Goal: Find specific page/section: Find specific page/section

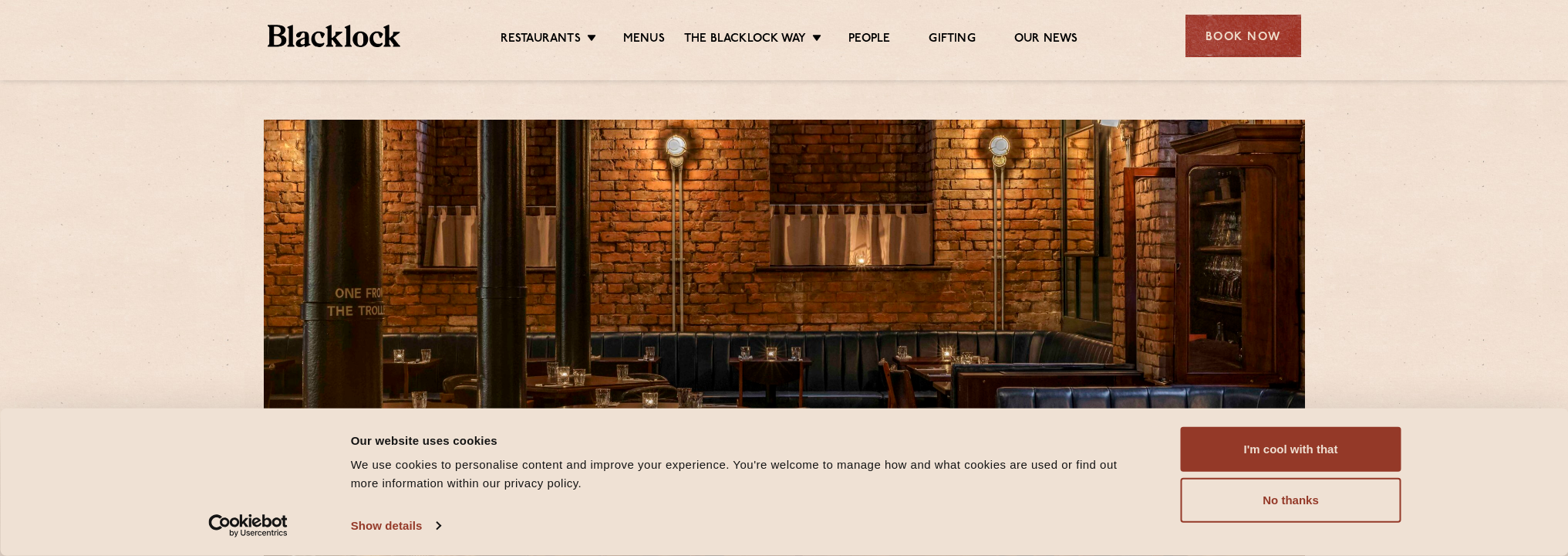
scroll to position [108, 0]
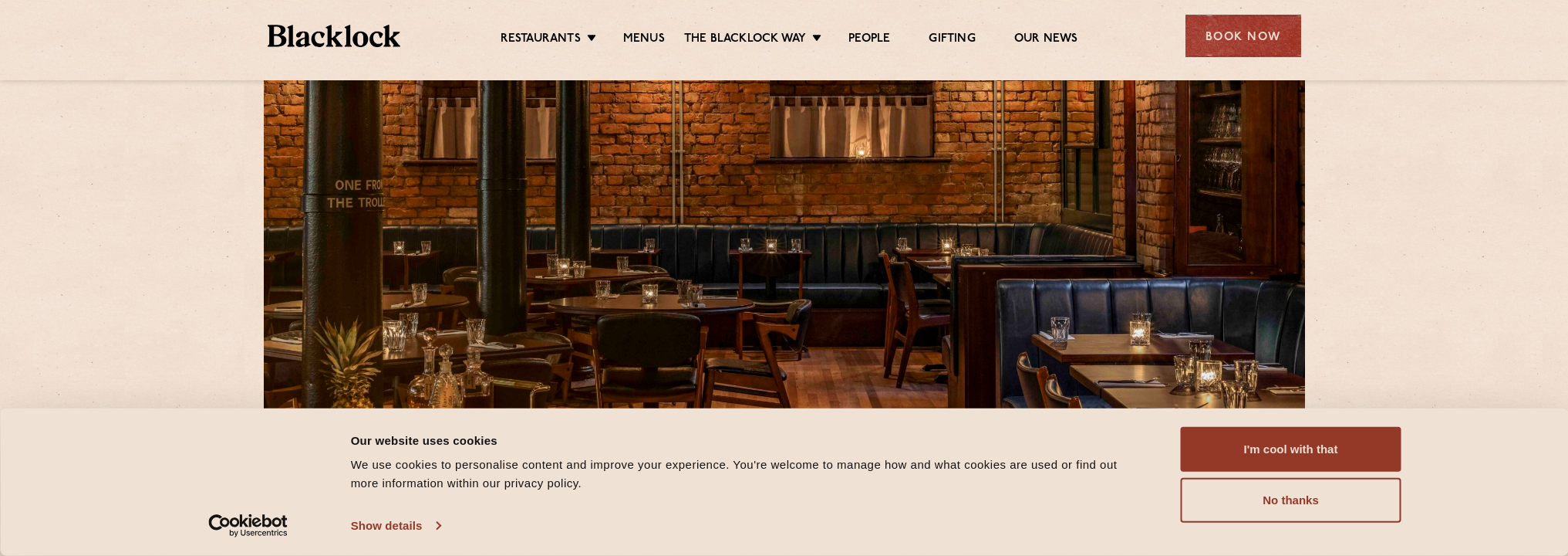
click at [432, 527] on link "Show details" at bounding box center [396, 525] width 90 height 23
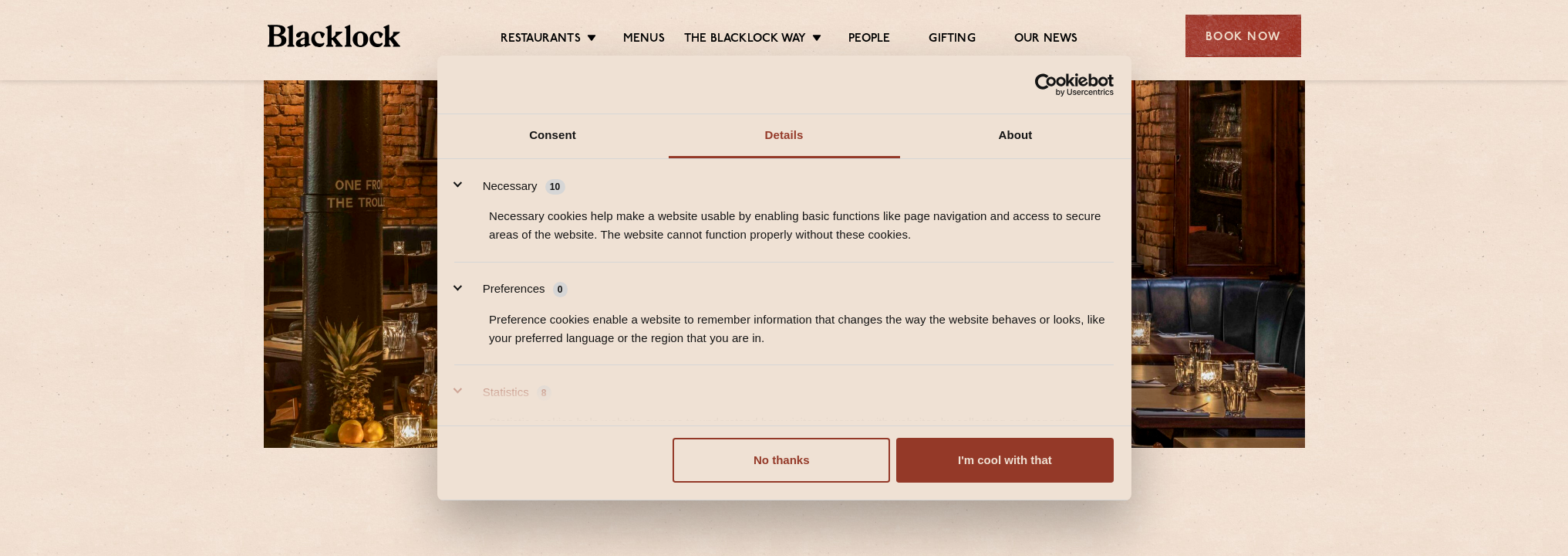
click at [461, 391] on button "Statistics 8" at bounding box center [507, 392] width 106 height 19
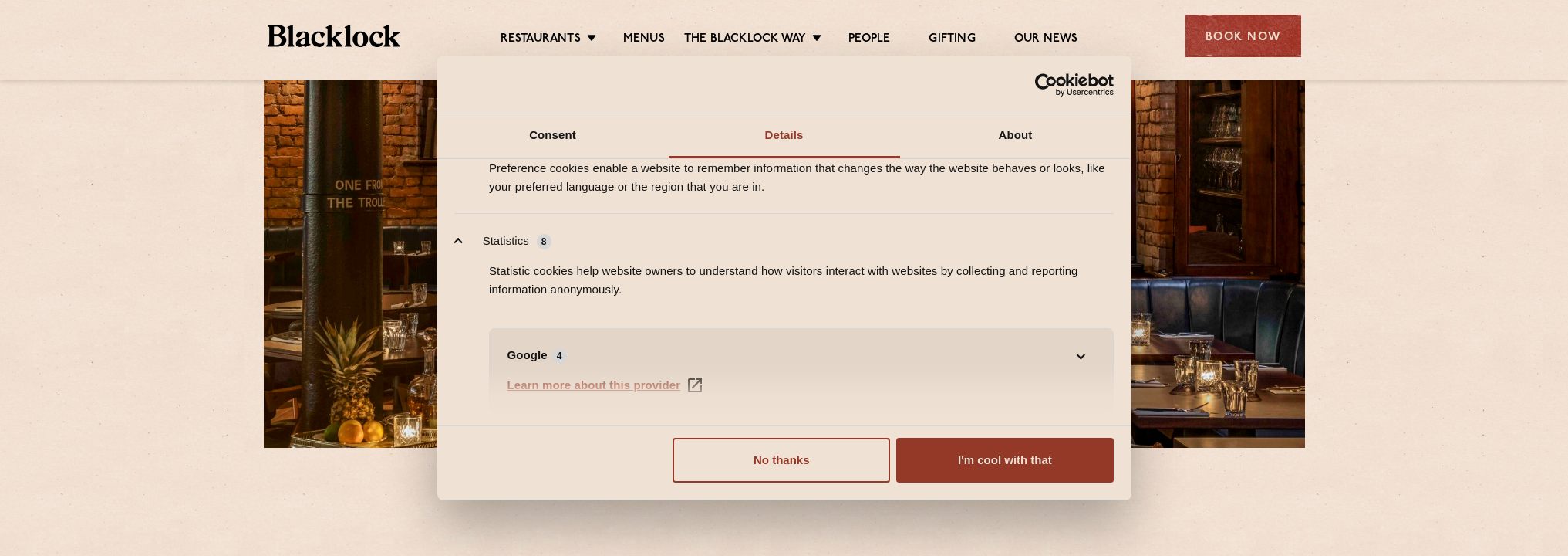
scroll to position [50, 0]
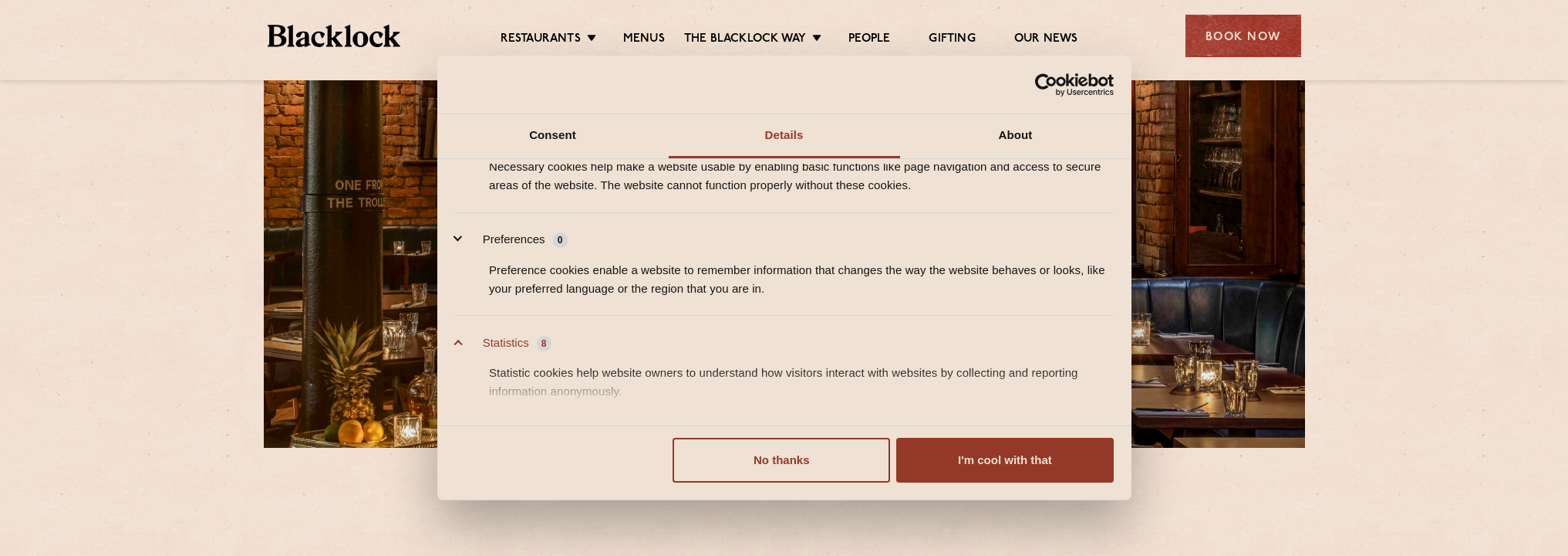
click at [456, 339] on button "Statistics 8" at bounding box center [507, 343] width 106 height 19
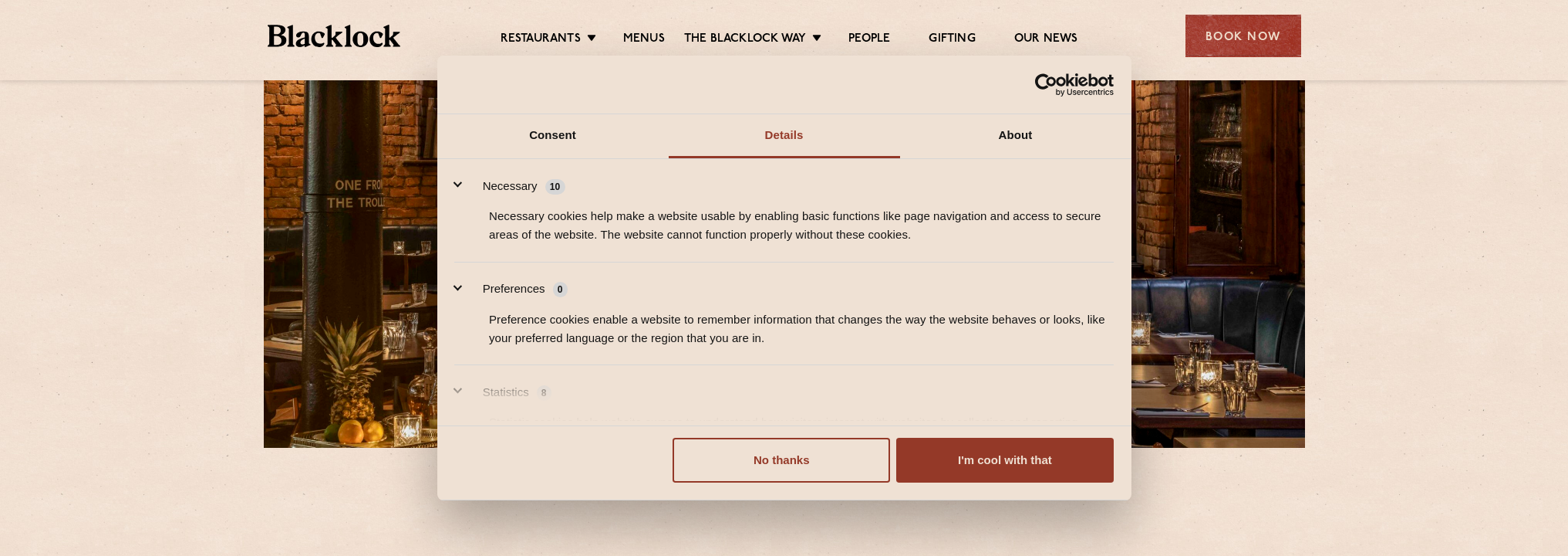
scroll to position [105, 0]
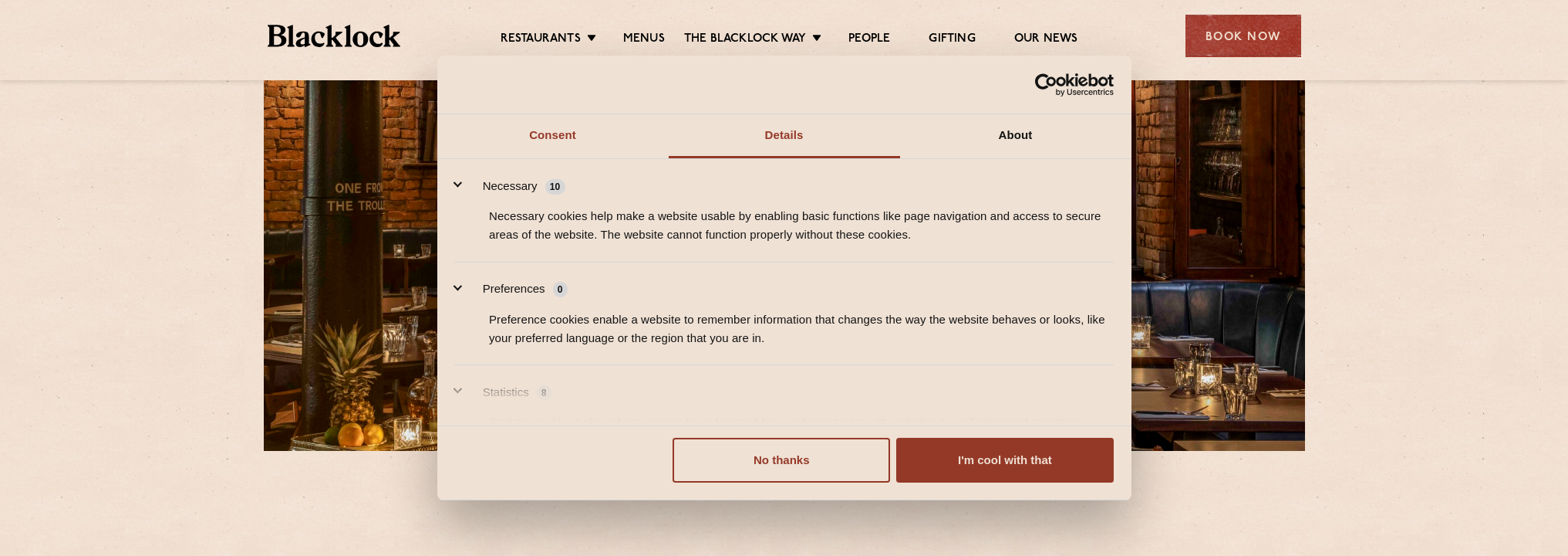
click at [548, 137] on link "Consent" at bounding box center [553, 136] width 232 height 44
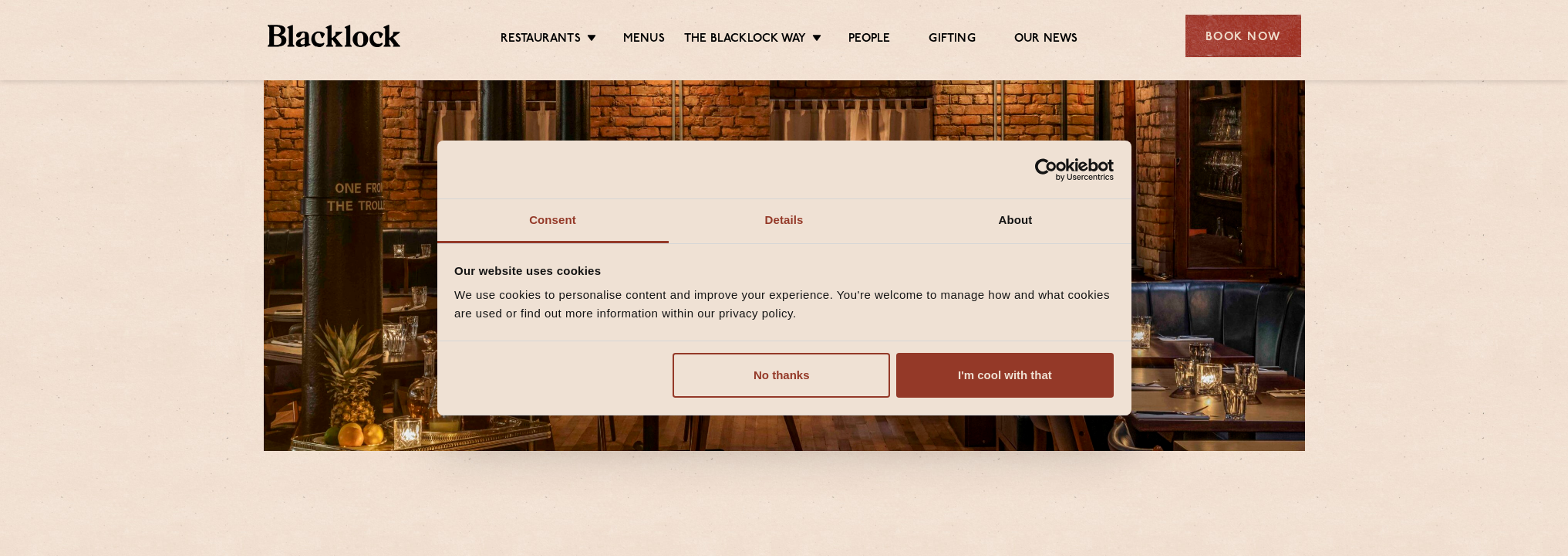
click at [769, 214] on link "Details" at bounding box center [784, 221] width 232 height 44
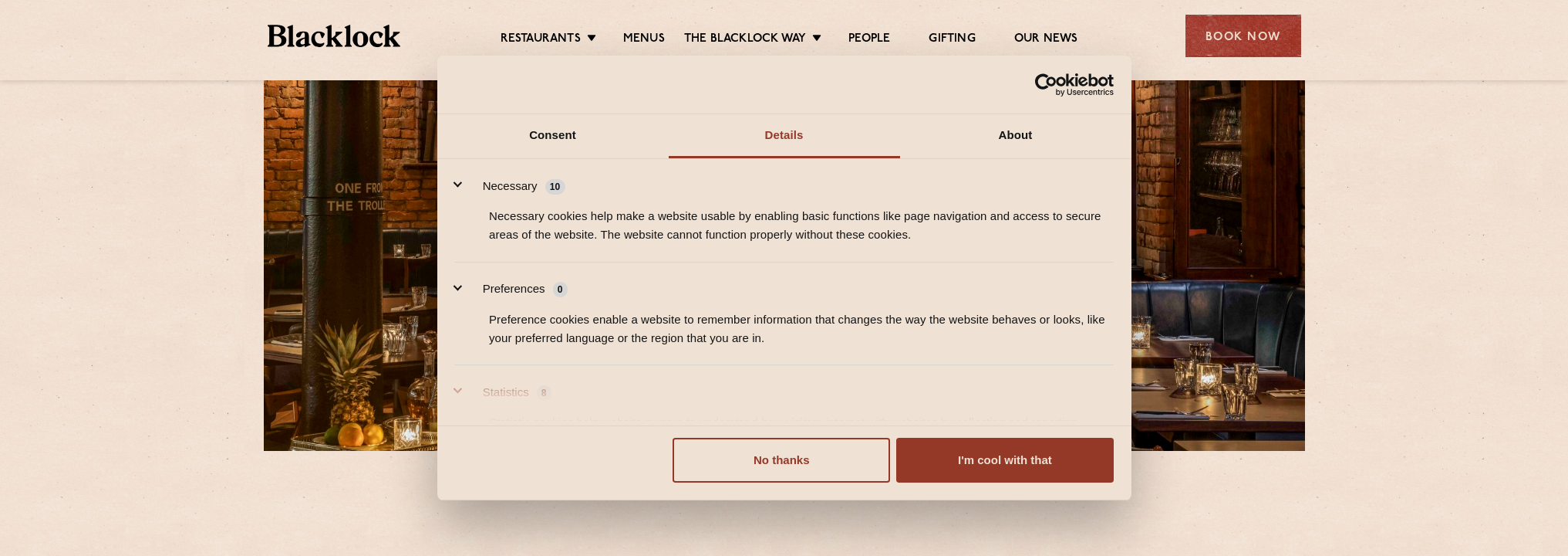
click at [545, 393] on span "8" at bounding box center [543, 392] width 14 height 15
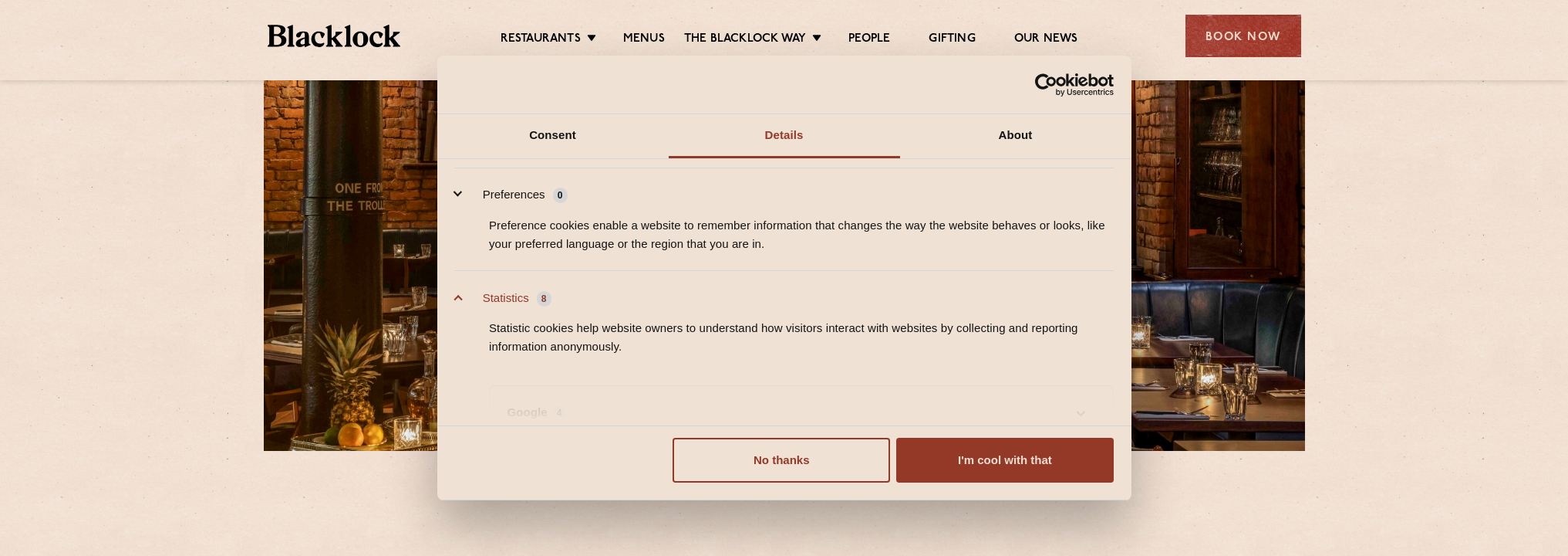
scroll to position [178, 0]
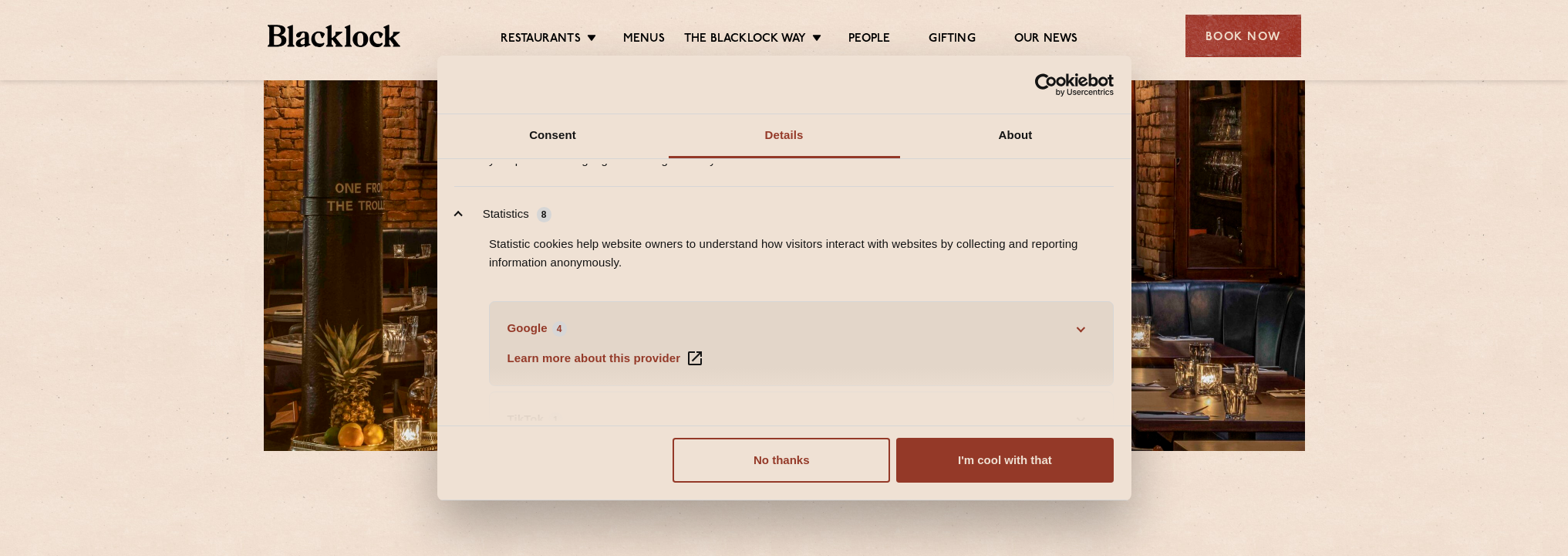
click at [563, 328] on link "Google 4" at bounding box center [802, 327] width 588 height 18
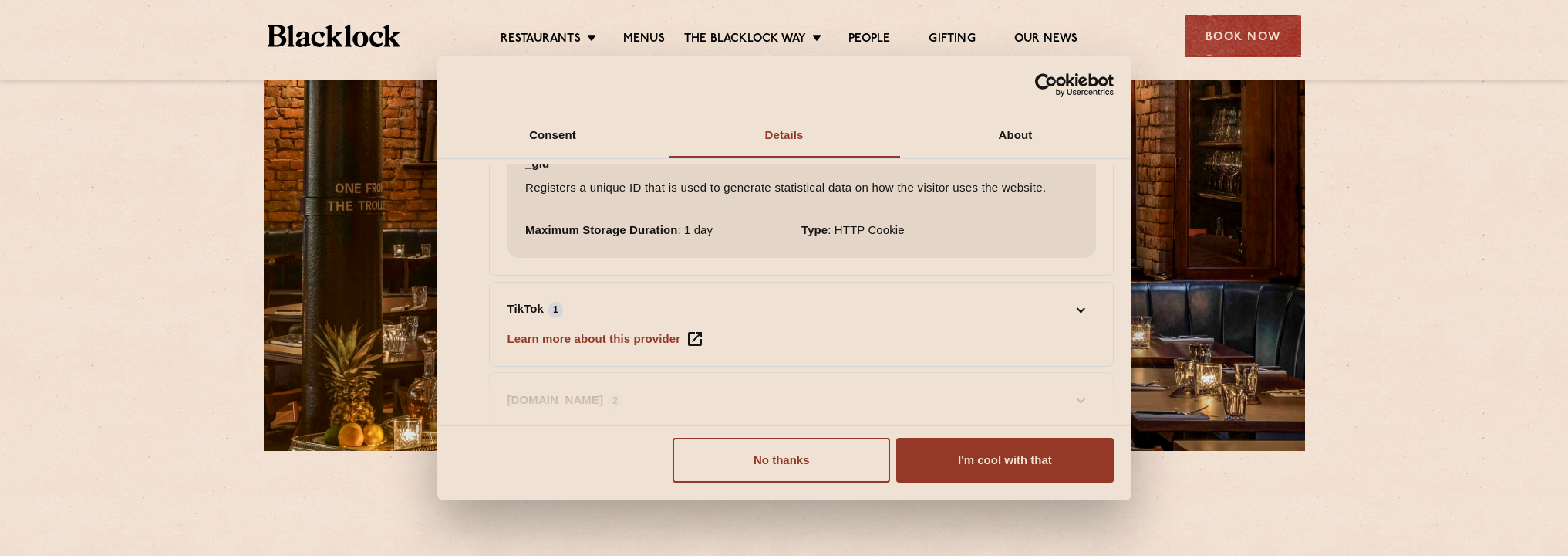
scroll to position [1036, 0]
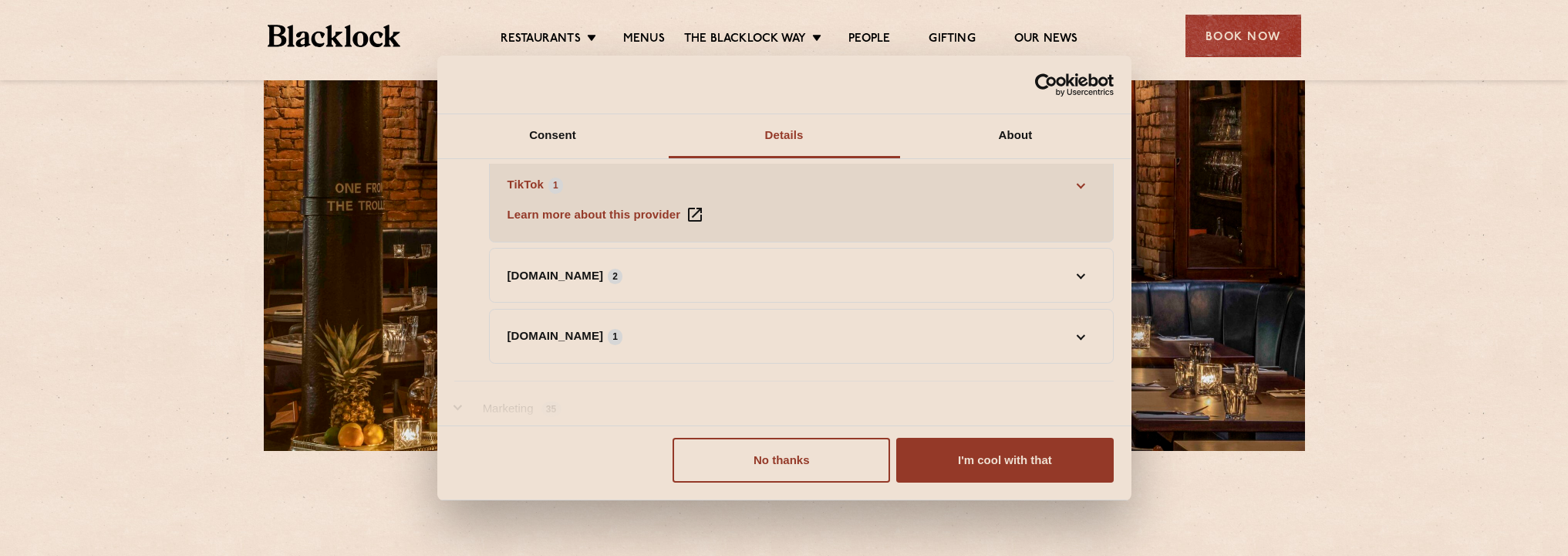
click at [1074, 178] on link "TikTok 1" at bounding box center [802, 184] width 588 height 18
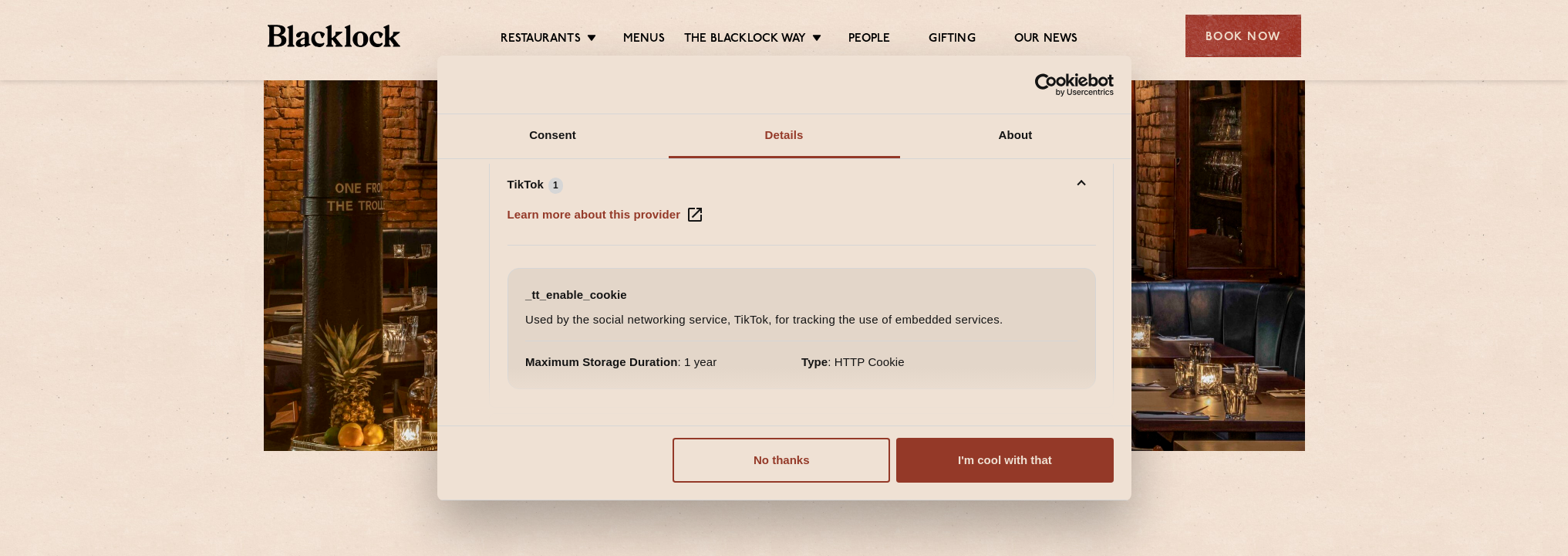
click at [983, 239] on li "TikTok 1 Learn more about this provider _tt_enable_cookie Used by the social ne…" at bounding box center [801, 282] width 625 height 250
click at [785, 476] on button "No thanks" at bounding box center [781, 459] width 217 height 45
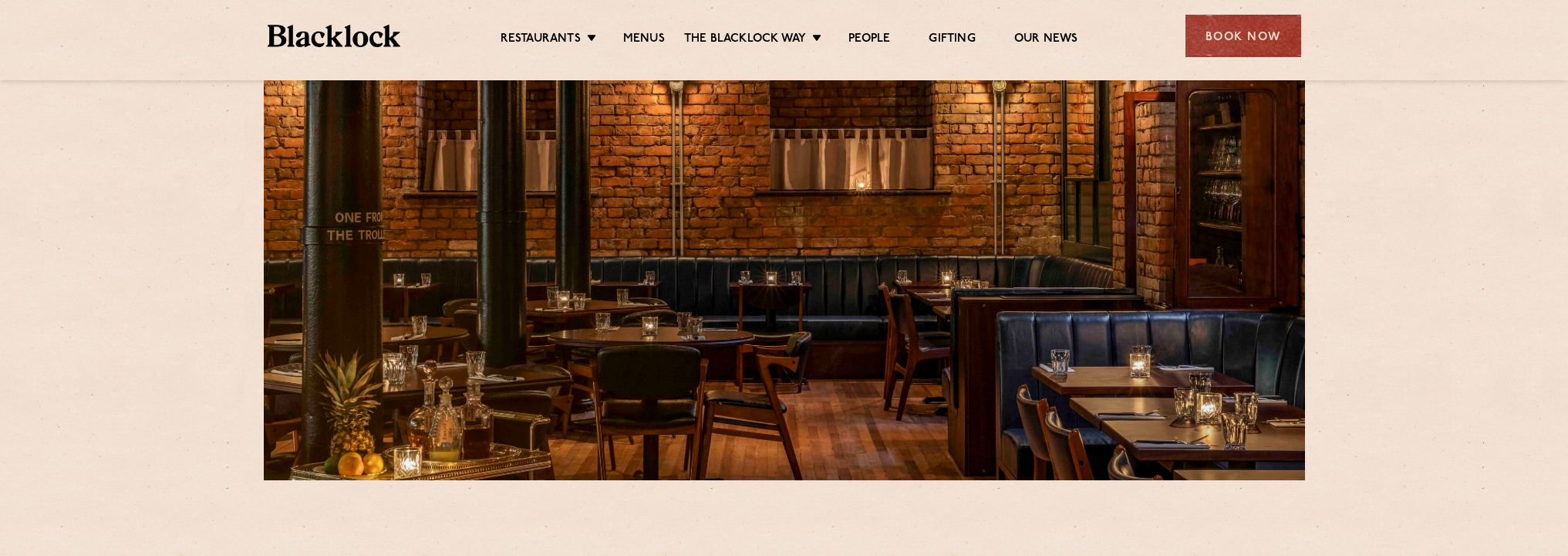
scroll to position [100, 0]
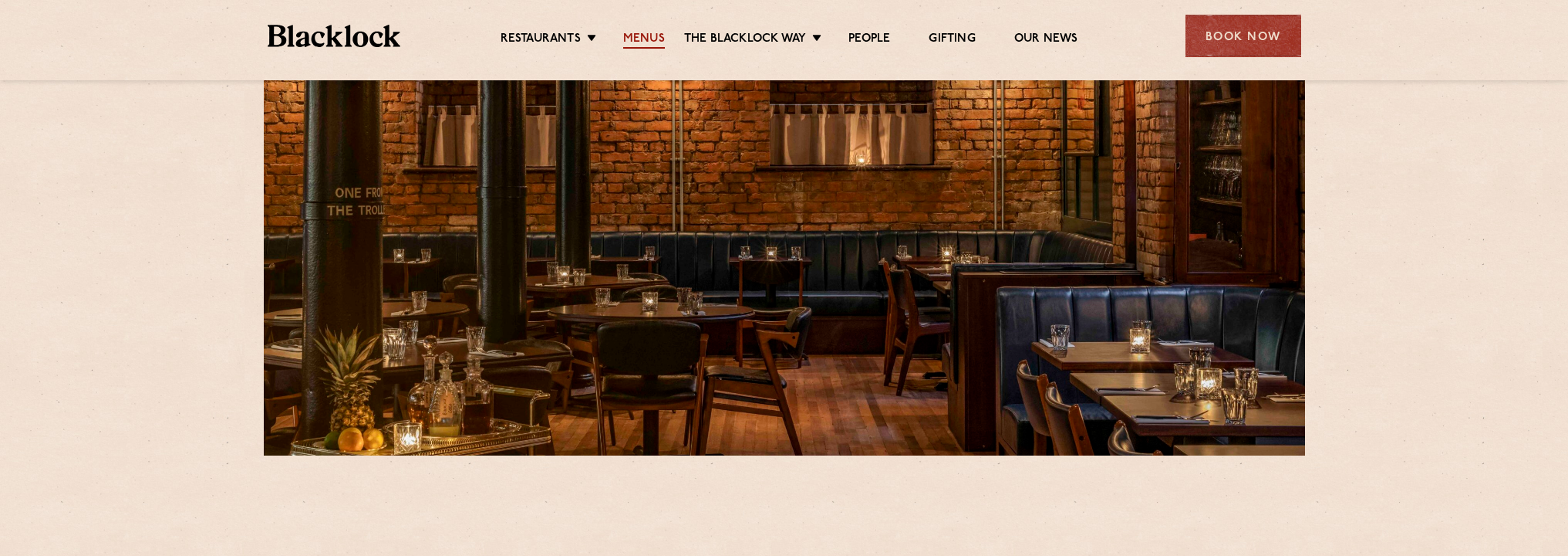
click at [628, 32] on link "Menus" at bounding box center [645, 40] width 42 height 17
